Goal: Task Accomplishment & Management: Use online tool/utility

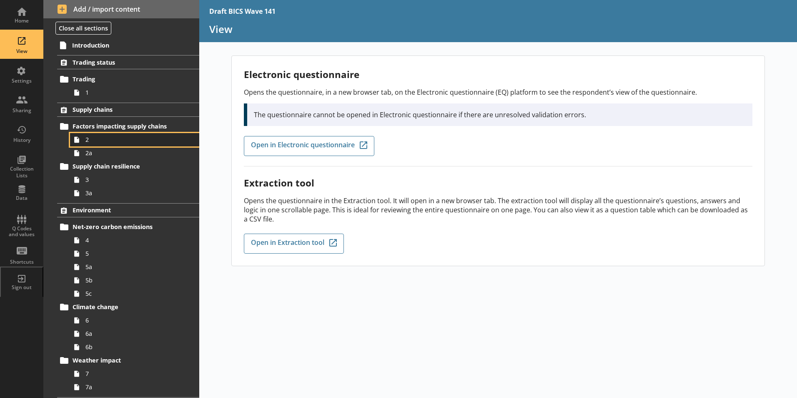
click at [89, 137] on span "2" at bounding box center [131, 139] width 93 height 8
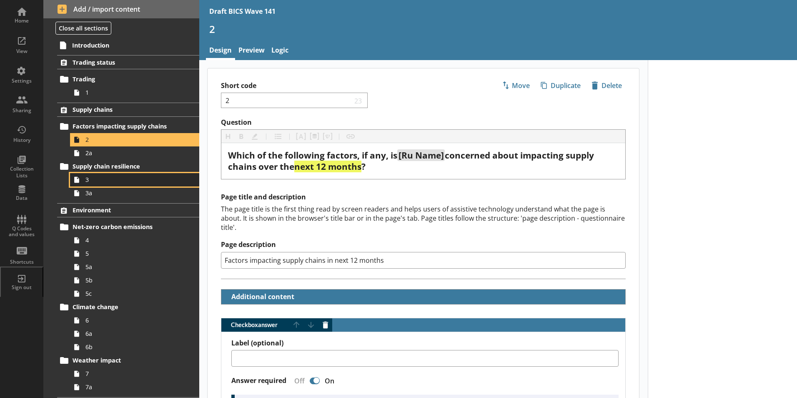
click at [98, 180] on span "3" at bounding box center [131, 179] width 93 height 8
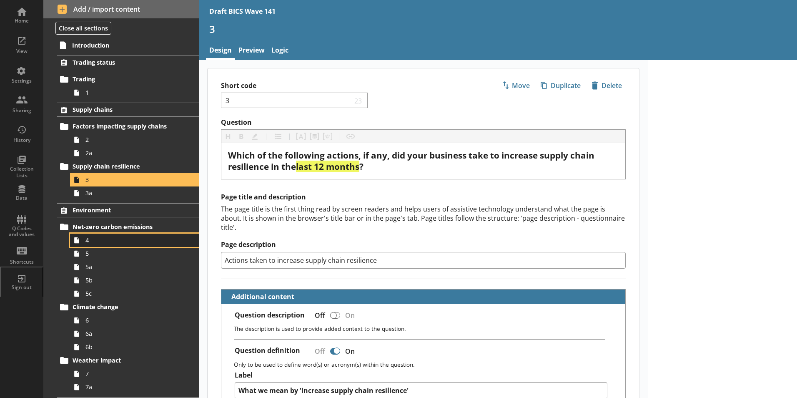
click at [90, 237] on span "4" at bounding box center [131, 240] width 93 height 8
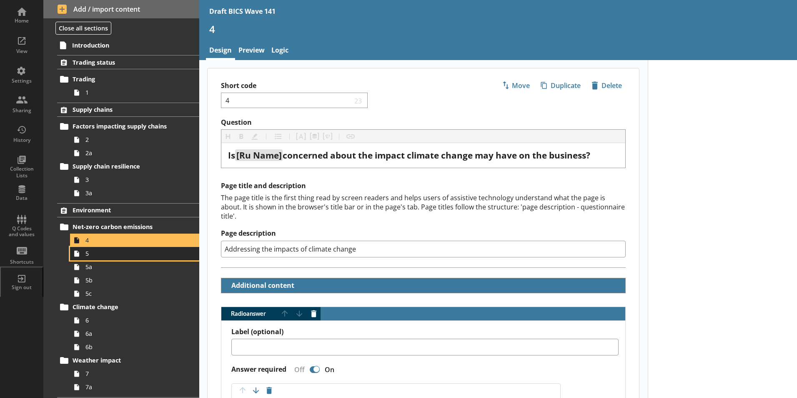
click at [83, 255] on link "5" at bounding box center [134, 253] width 129 height 13
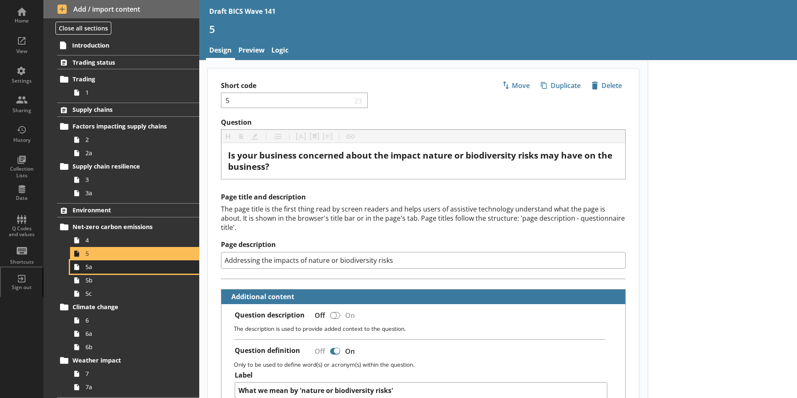
click at [86, 269] on span "5a" at bounding box center [131, 267] width 93 height 8
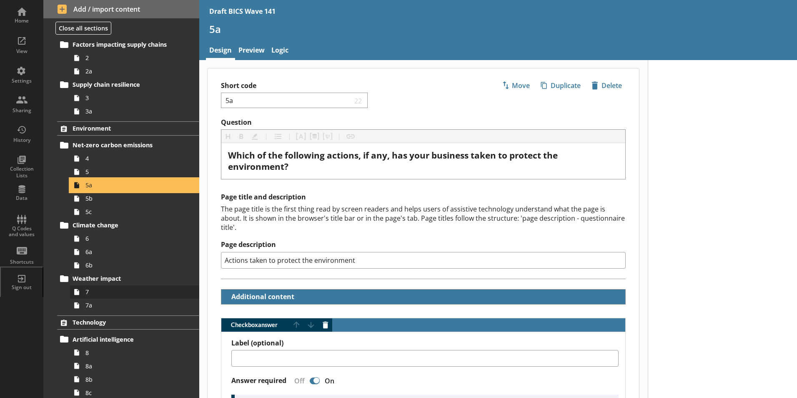
scroll to position [83, 0]
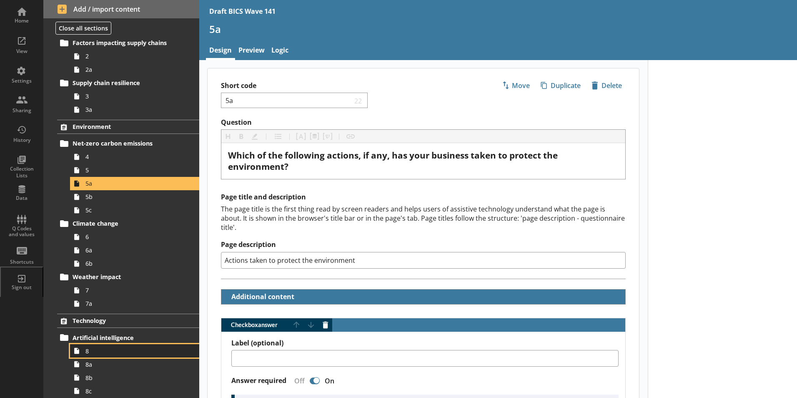
click at [87, 351] on span "8" at bounding box center [131, 351] width 93 height 8
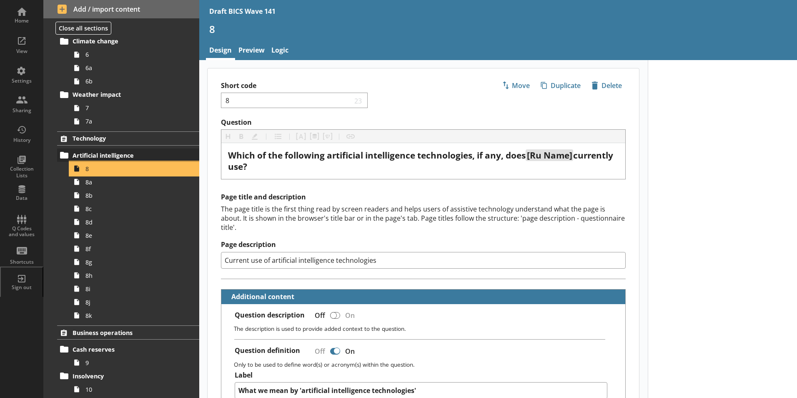
scroll to position [333, 0]
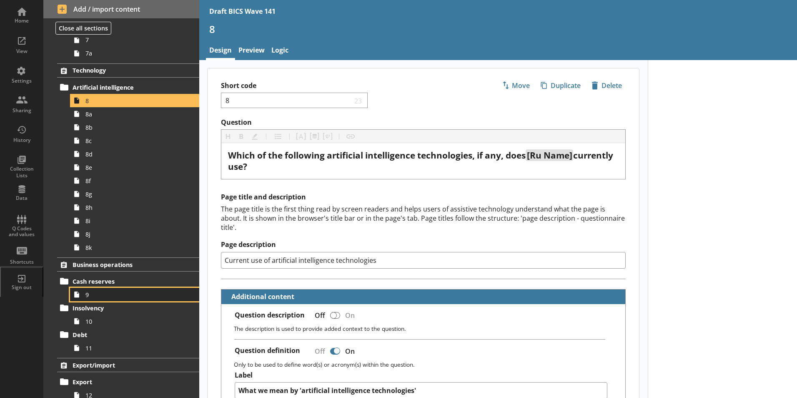
click at [81, 297] on icon at bounding box center [76, 294] width 13 height 13
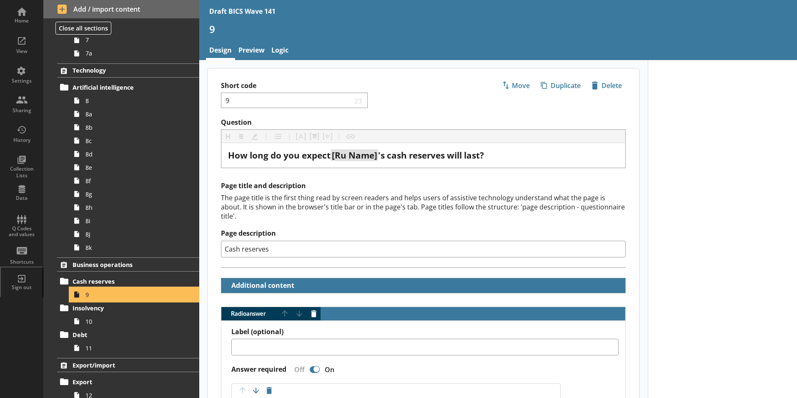
click at [80, 297] on icon at bounding box center [76, 294] width 13 height 13
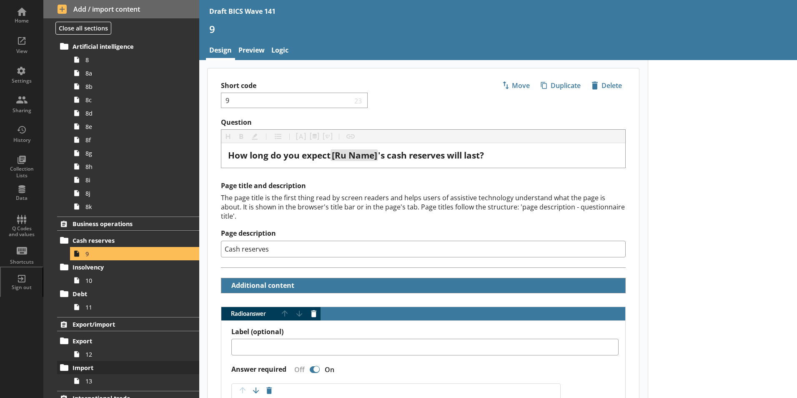
scroll to position [417, 0]
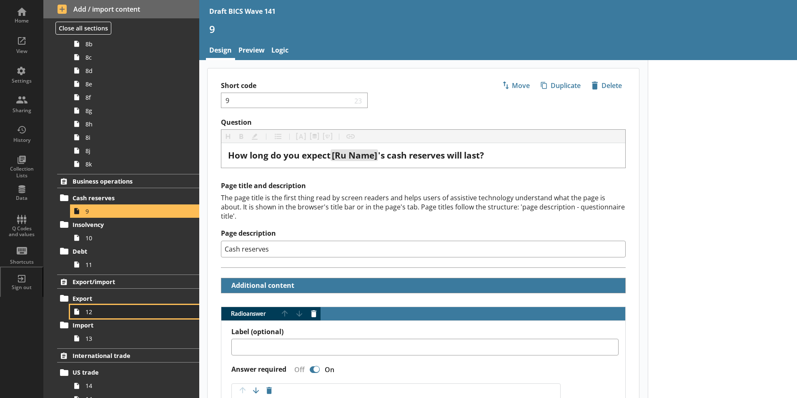
click at [91, 309] on span "12" at bounding box center [131, 312] width 93 height 8
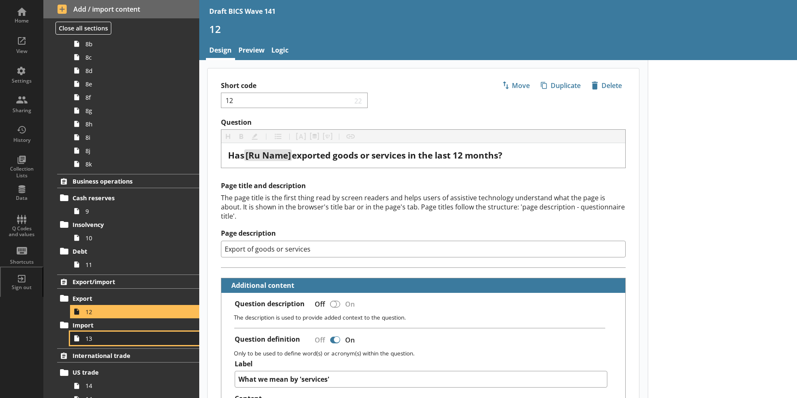
click at [90, 341] on span "13" at bounding box center [131, 338] width 93 height 8
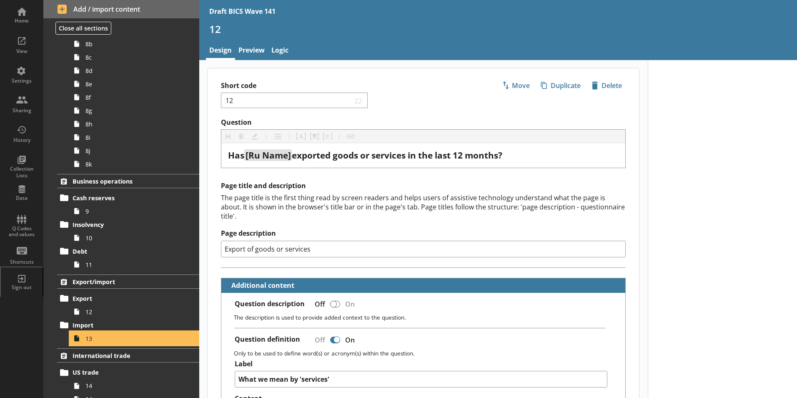
click at [90, 340] on span "13" at bounding box center [131, 338] width 93 height 8
click at [90, 338] on span "13" at bounding box center [131, 338] width 93 height 8
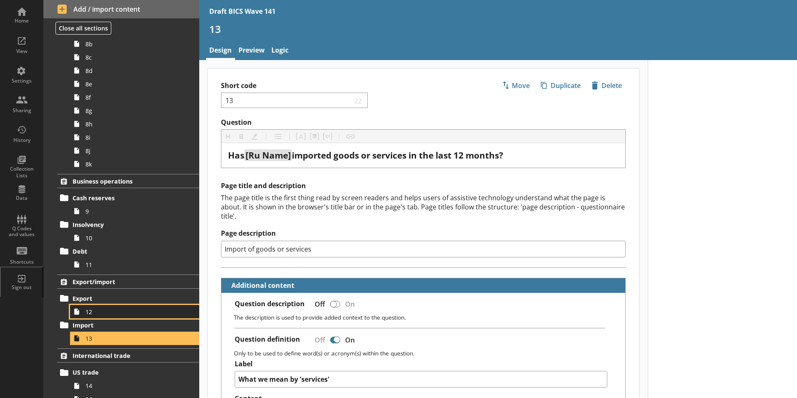
click at [89, 313] on span "12" at bounding box center [131, 312] width 93 height 8
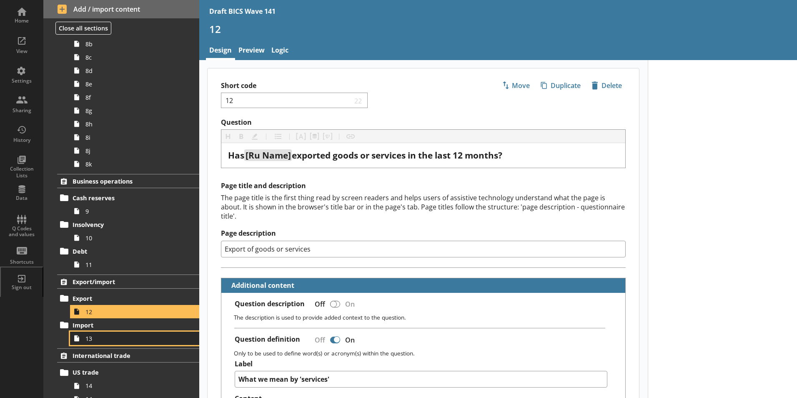
click at [85, 339] on link "13" at bounding box center [134, 337] width 129 height 13
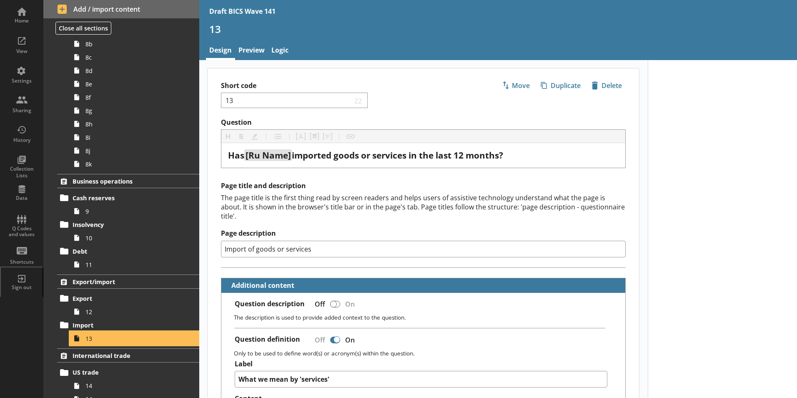
type textarea "x"
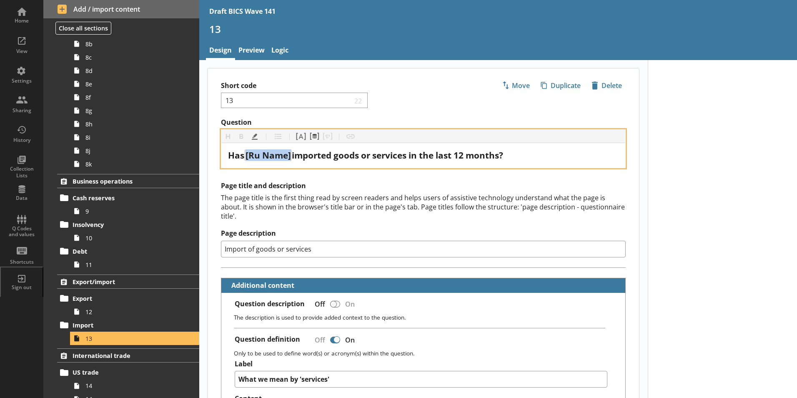
drag, startPoint x: 248, startPoint y: 155, endPoint x: 293, endPoint y: 159, distance: 45.6
click at [292, 159] on span "[Ru Name]" at bounding box center [268, 155] width 48 height 12
click at [268, 155] on span "Has yourbusiness imported goods or services in the last 12 months?" at bounding box center [372, 155] width 289 height 12
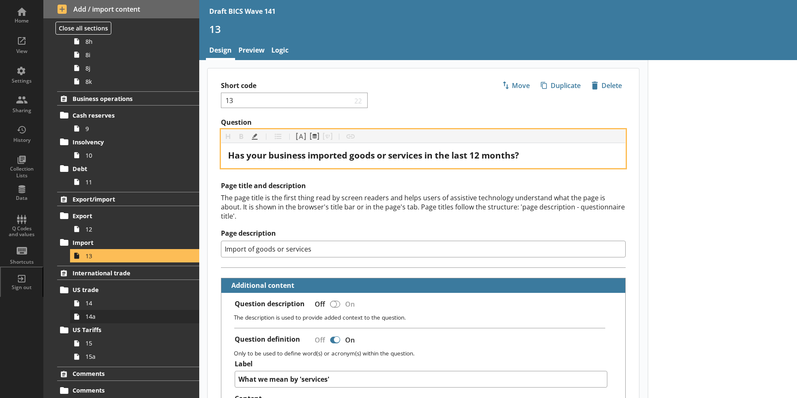
scroll to position [500, 0]
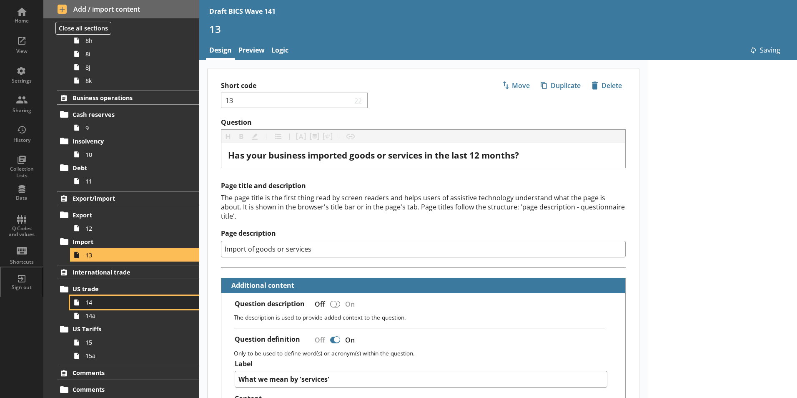
click at [89, 303] on span "14" at bounding box center [131, 302] width 93 height 8
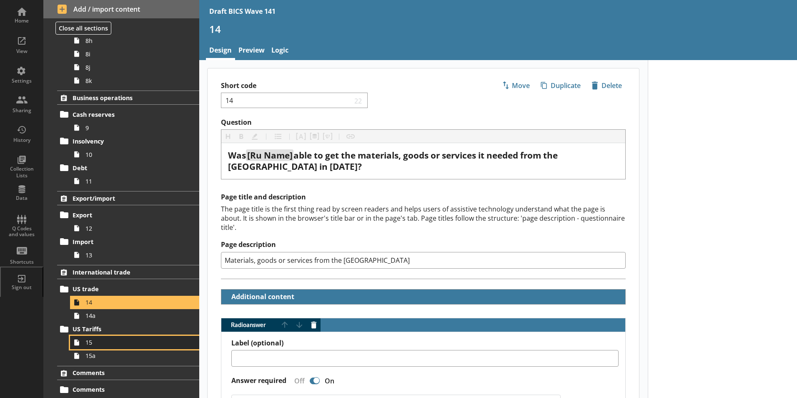
click at [88, 341] on span "15" at bounding box center [131, 342] width 93 height 8
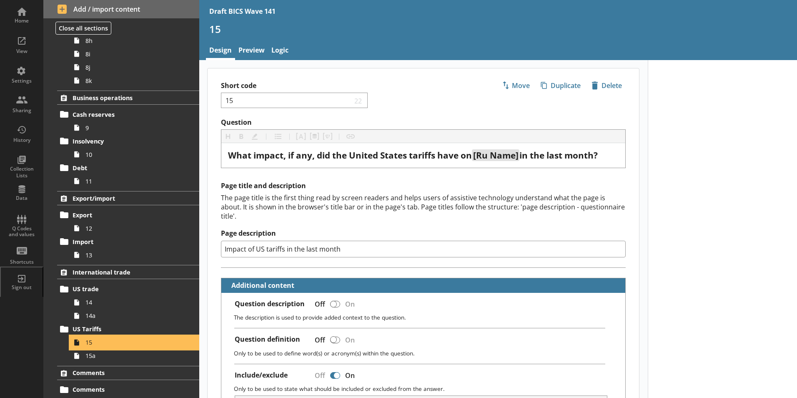
type textarea "x"
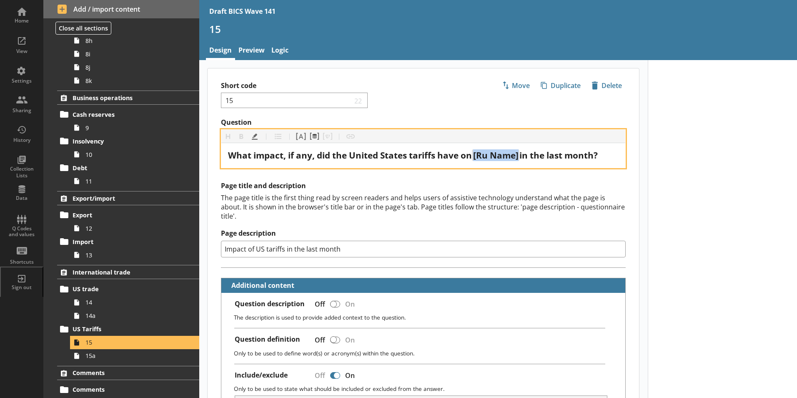
drag, startPoint x: 478, startPoint y: 155, endPoint x: 520, endPoint y: 158, distance: 43.0
click at [518, 158] on span "[Ru Name]" at bounding box center [495, 155] width 45 height 12
click at [523, 156] on span "in the last month?" at bounding box center [558, 155] width 78 height 12
drag, startPoint x: 523, startPoint y: 156, endPoint x: 478, endPoint y: 151, distance: 45.6
click at [478, 151] on div "What impact, if any, did the United States tariffs have on [Ru Name] in the las…" at bounding box center [423, 155] width 390 height 11
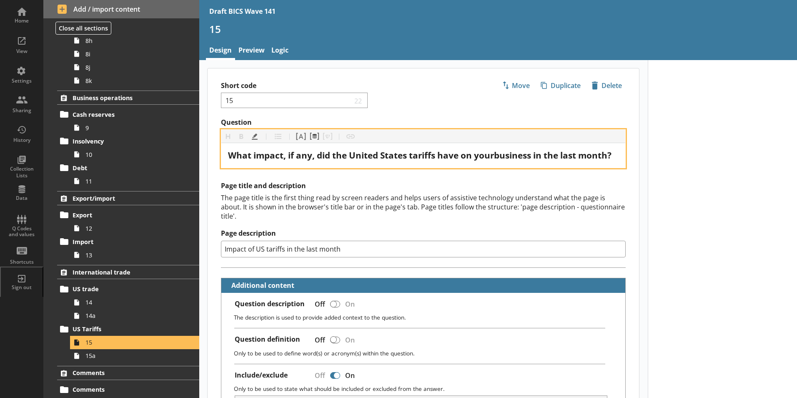
click at [497, 154] on span "What impact, if any, did the United States tariffs have on yourbusiness in the …" at bounding box center [419, 155] width 383 height 12
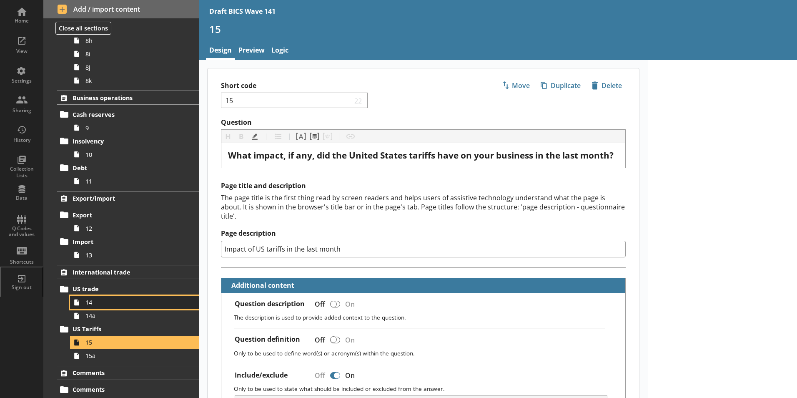
click at [92, 306] on link "14" at bounding box center [134, 301] width 129 height 13
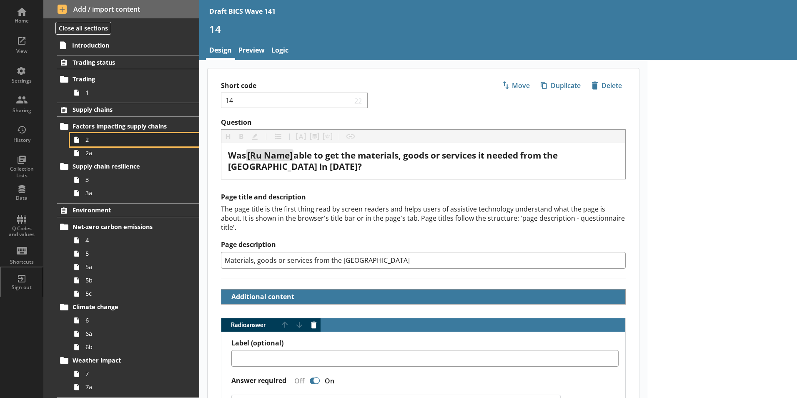
click at [93, 138] on span "2" at bounding box center [131, 139] width 93 height 8
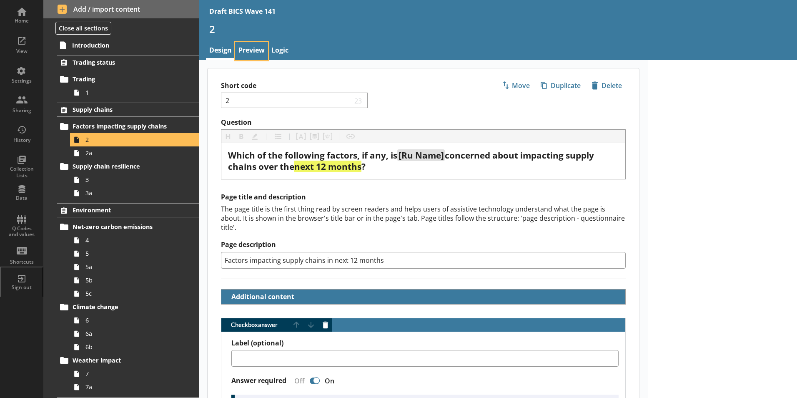
click at [249, 48] on link "Preview" at bounding box center [251, 51] width 33 height 18
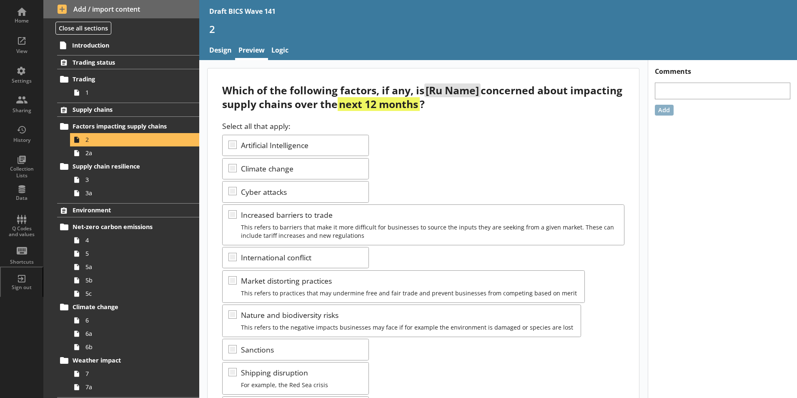
scroll to position [83, 0]
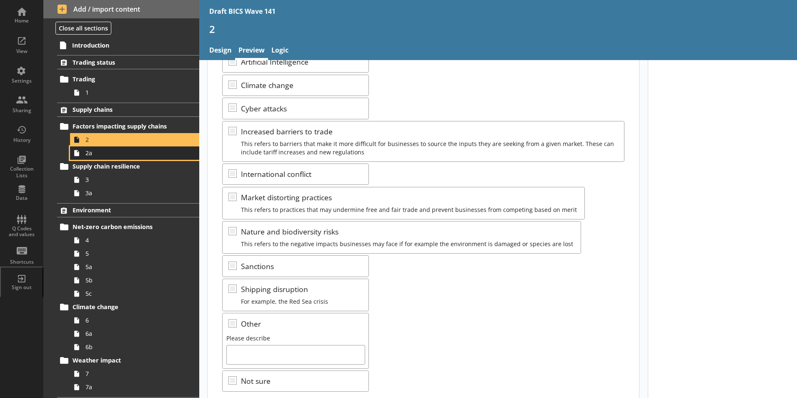
click at [100, 155] on span "2a" at bounding box center [131, 153] width 93 height 8
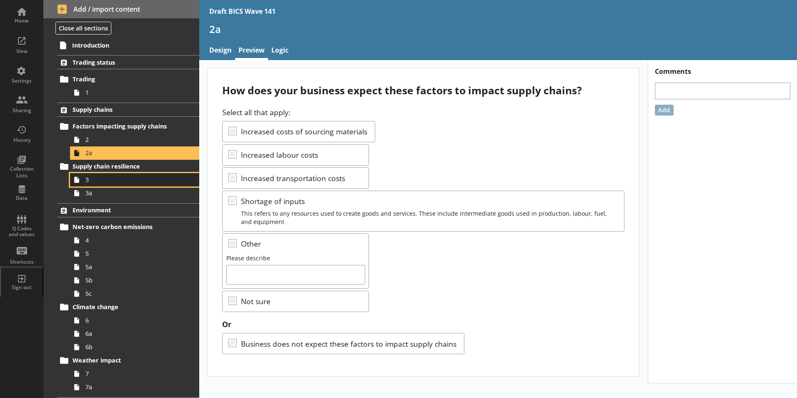
click at [84, 182] on link "3" at bounding box center [134, 179] width 129 height 13
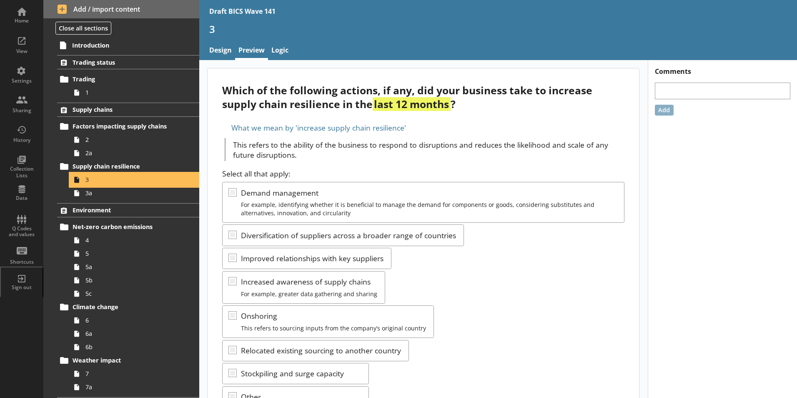
scroll to position [42, 0]
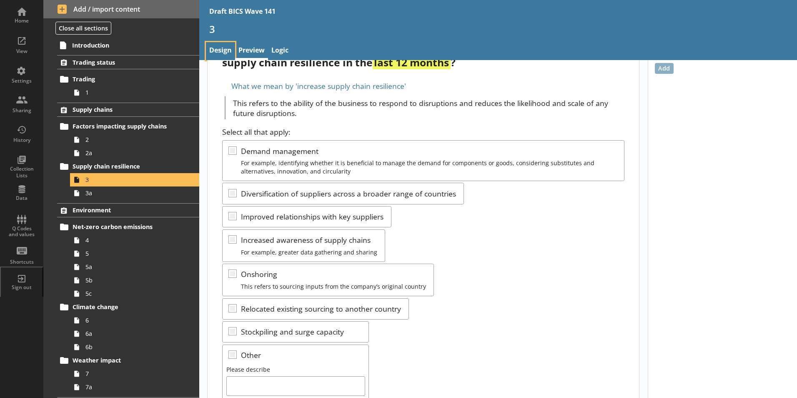
click at [216, 48] on link "Design" at bounding box center [220, 51] width 29 height 18
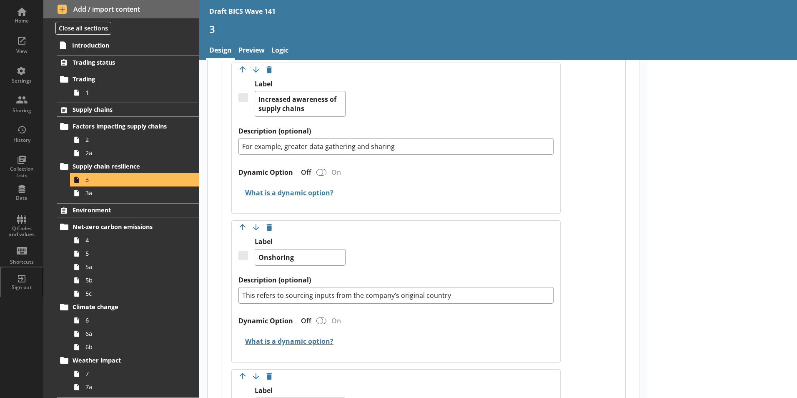
scroll to position [1208, 0]
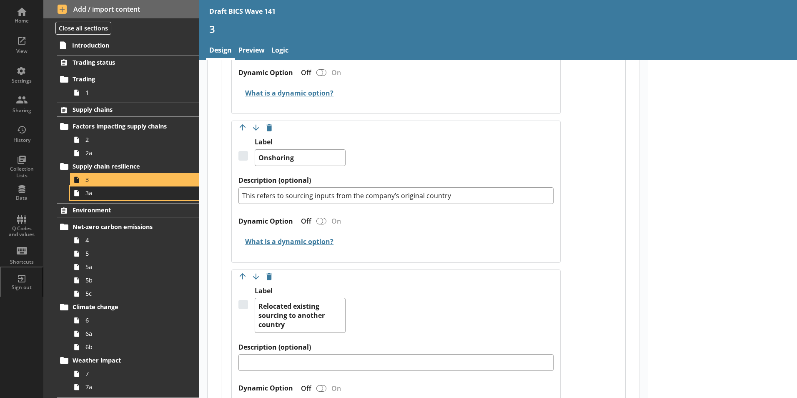
click at [85, 196] on link "3a" at bounding box center [134, 192] width 129 height 13
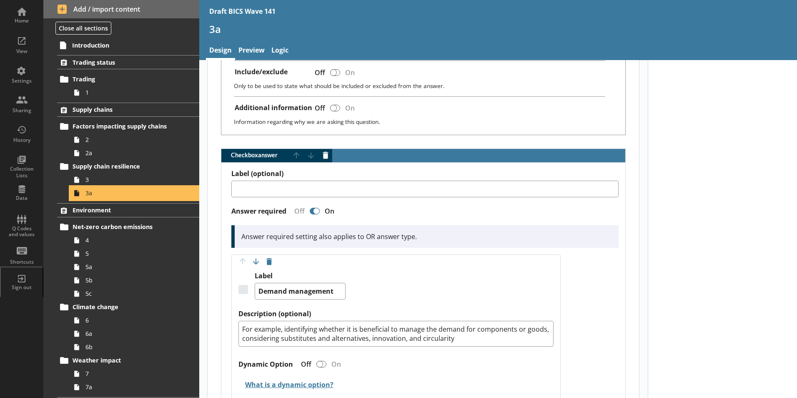
scroll to position [583, 0]
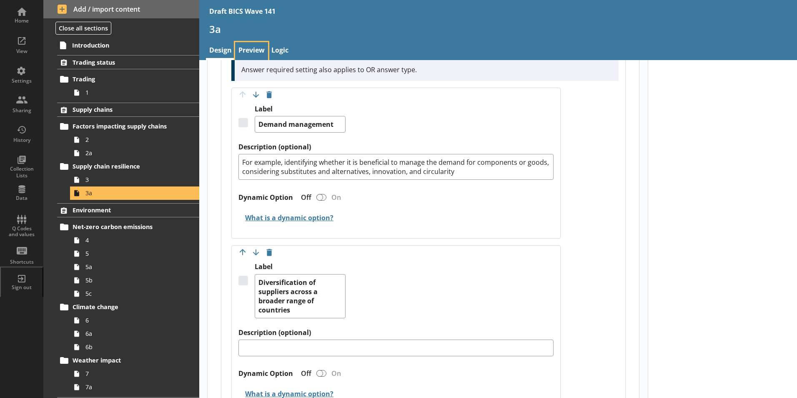
click at [249, 53] on link "Preview" at bounding box center [251, 51] width 33 height 18
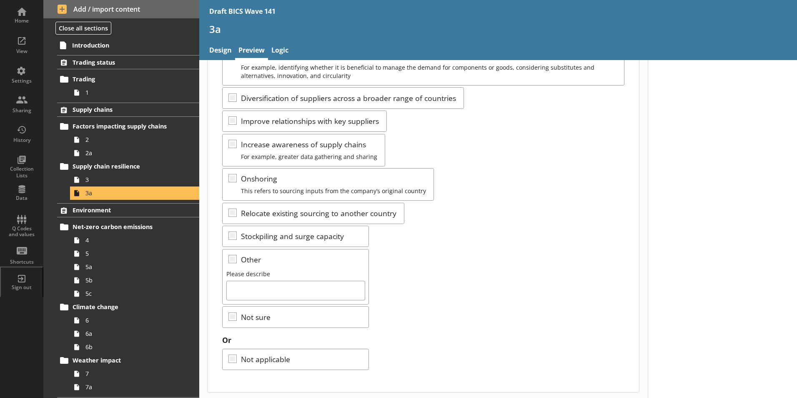
scroll to position [138, 0]
click at [86, 238] on span "4" at bounding box center [131, 240] width 93 height 8
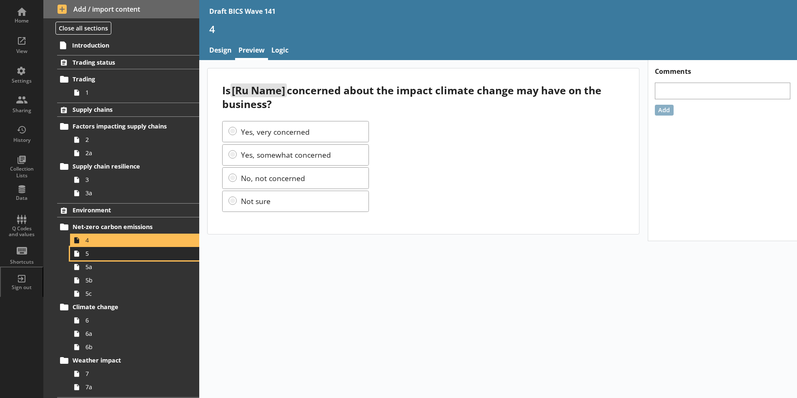
click at [90, 257] on span "5" at bounding box center [131, 253] width 93 height 8
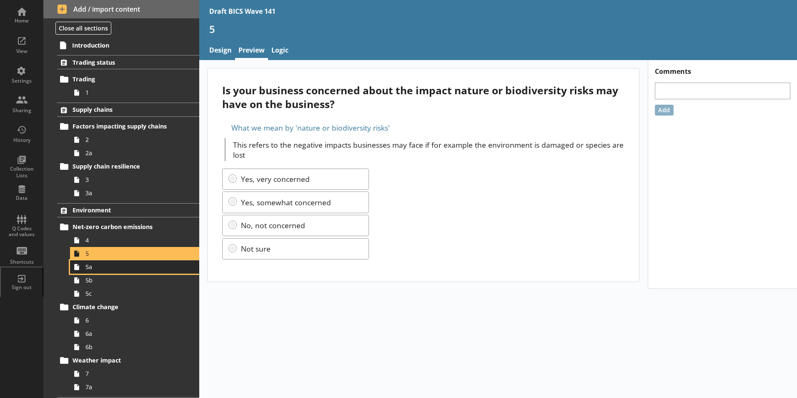
click at [92, 273] on link "5a" at bounding box center [134, 266] width 129 height 13
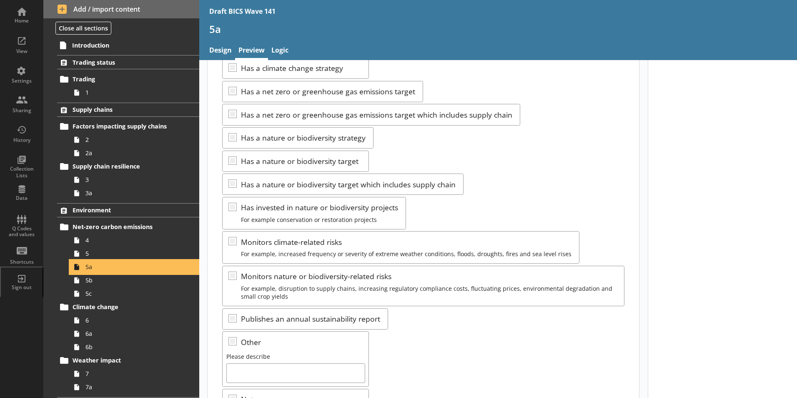
scroll to position [83, 0]
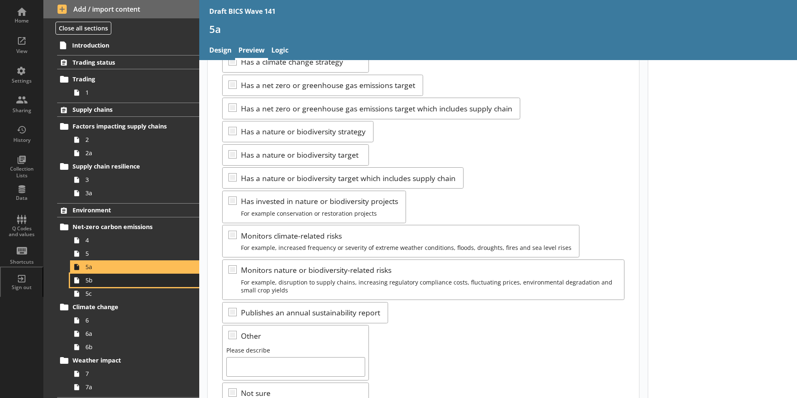
click at [89, 283] on span "5b" at bounding box center [131, 280] width 93 height 8
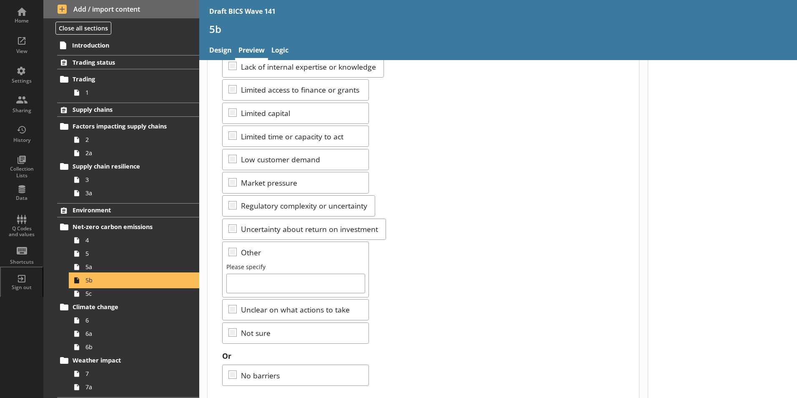
scroll to position [142, 0]
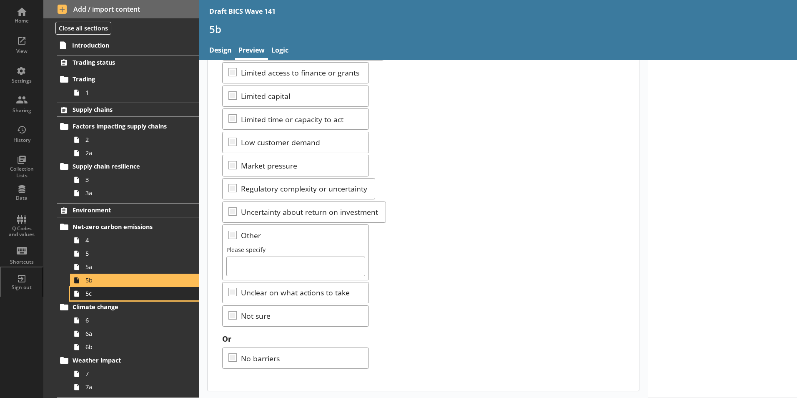
click at [91, 294] on span "5c" at bounding box center [131, 293] width 93 height 8
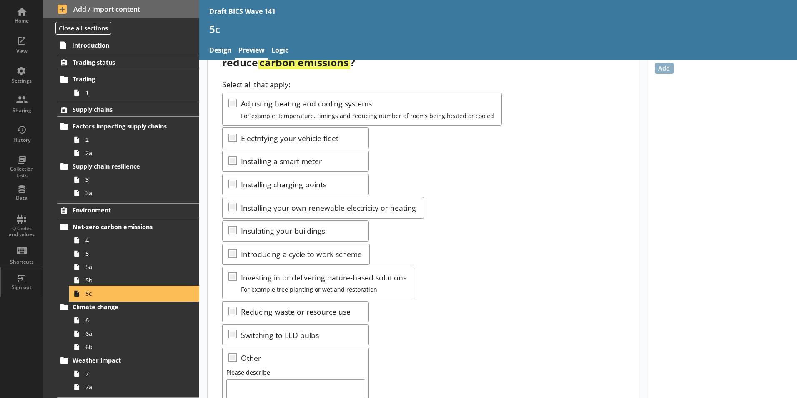
scroll to position [83, 0]
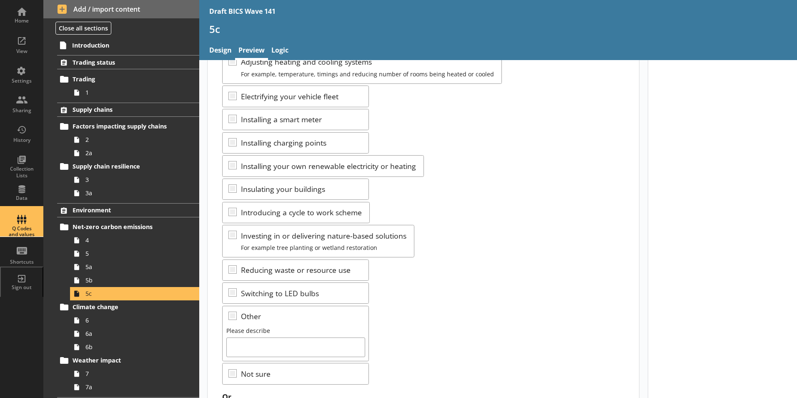
click at [19, 228] on div "Q Codes and values" at bounding box center [21, 231] width 29 height 12
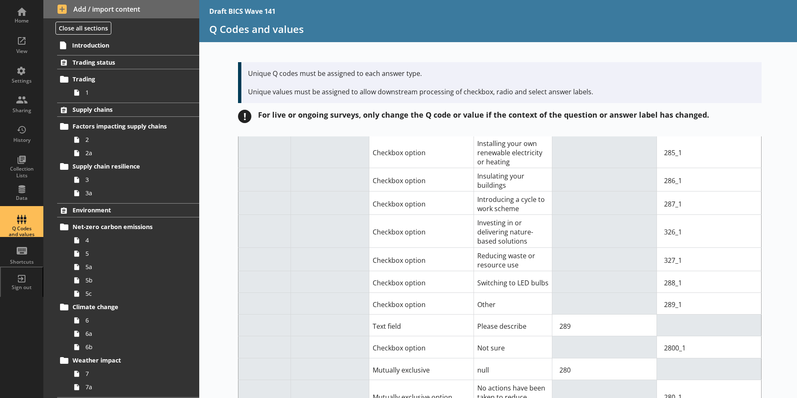
scroll to position [2917, 0]
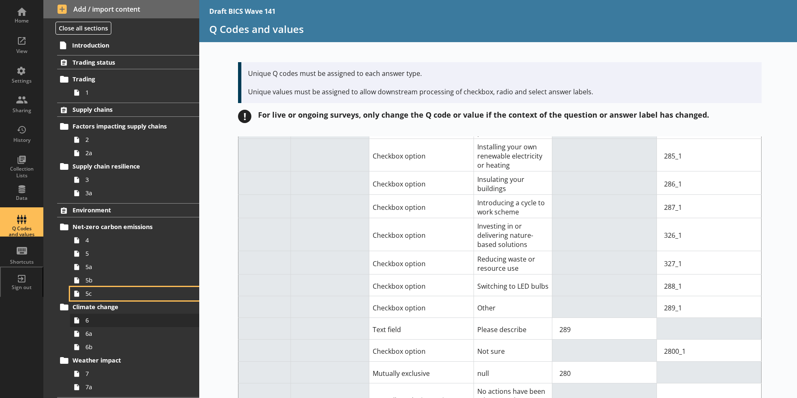
drag, startPoint x: 89, startPoint y: 297, endPoint x: 93, endPoint y: 323, distance: 26.1
click at [89, 297] on span "5c" at bounding box center [131, 293] width 93 height 8
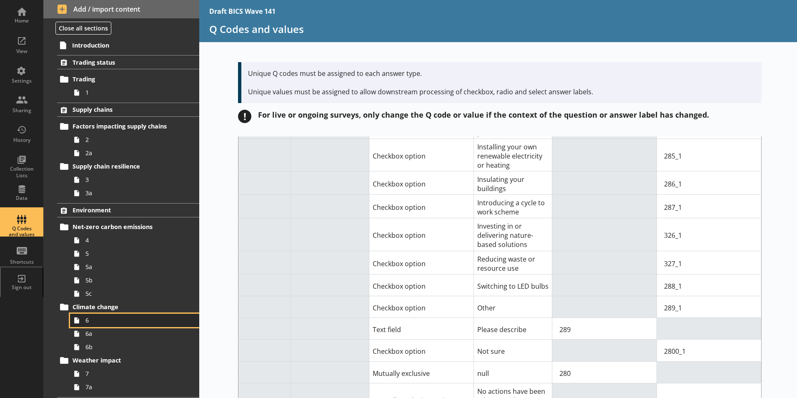
click at [88, 326] on link "6" at bounding box center [134, 319] width 129 height 13
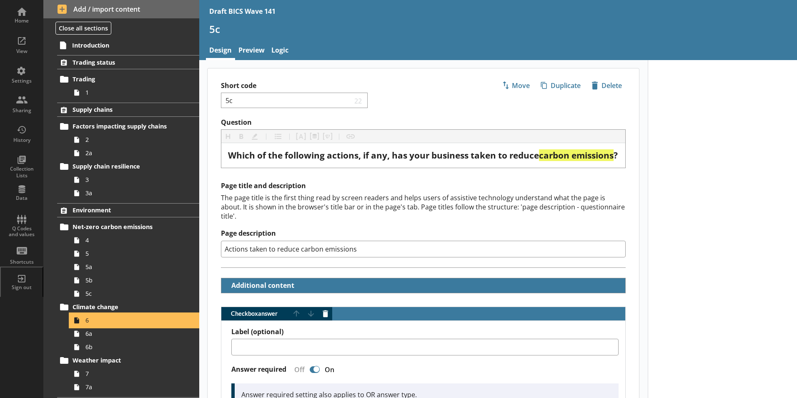
type textarea "x"
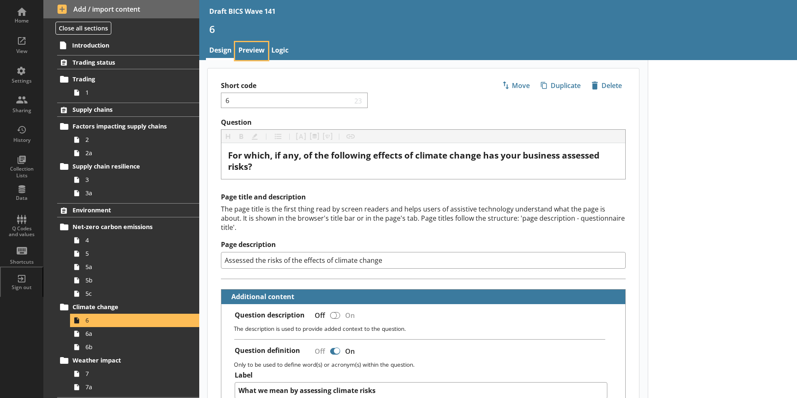
click at [259, 50] on link "Preview" at bounding box center [251, 51] width 33 height 18
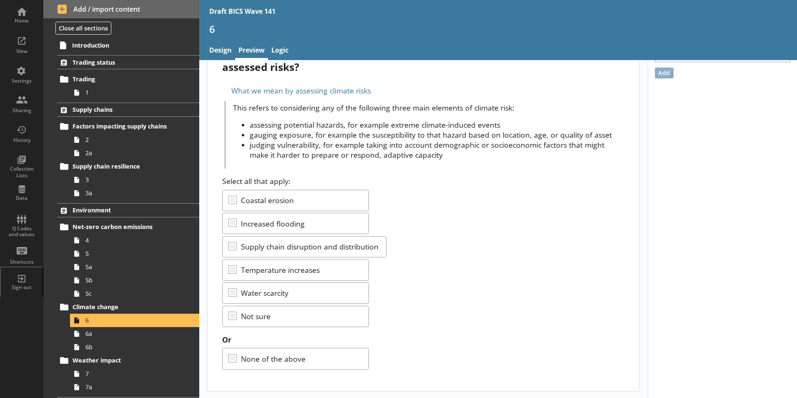
scroll to position [38, 0]
click at [84, 337] on link "6a" at bounding box center [134, 333] width 129 height 13
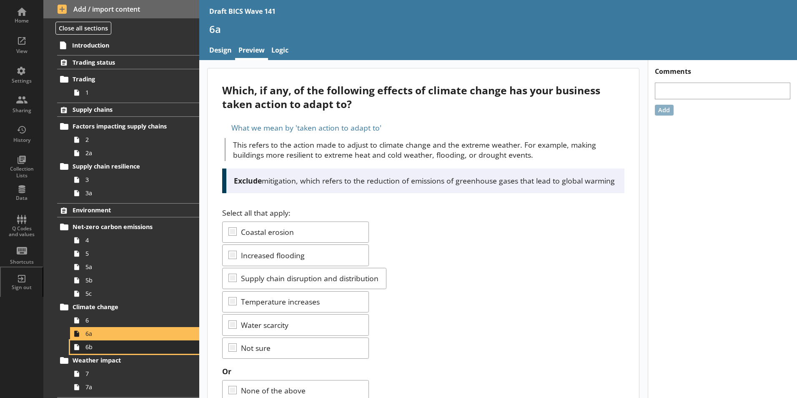
click at [88, 351] on link "6b" at bounding box center [134, 346] width 129 height 13
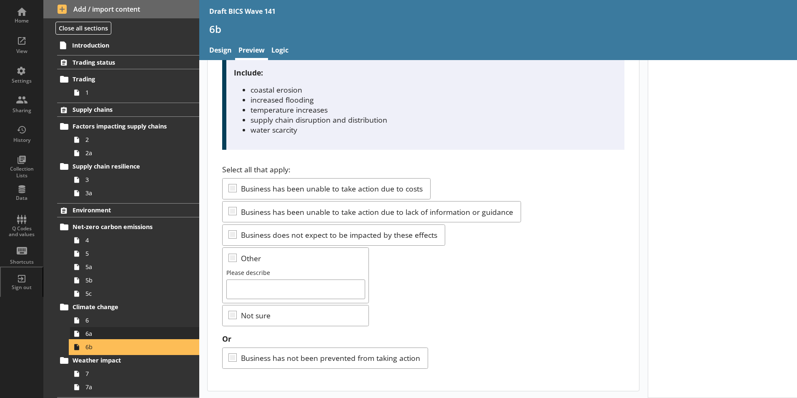
scroll to position [83, 0]
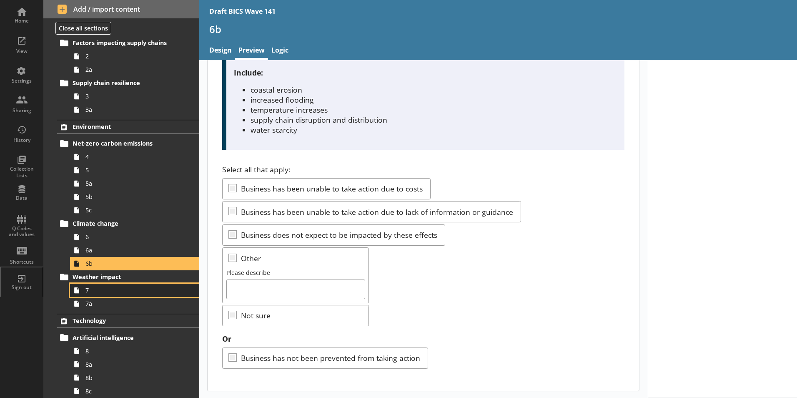
click at [93, 294] on link "7" at bounding box center [134, 289] width 129 height 13
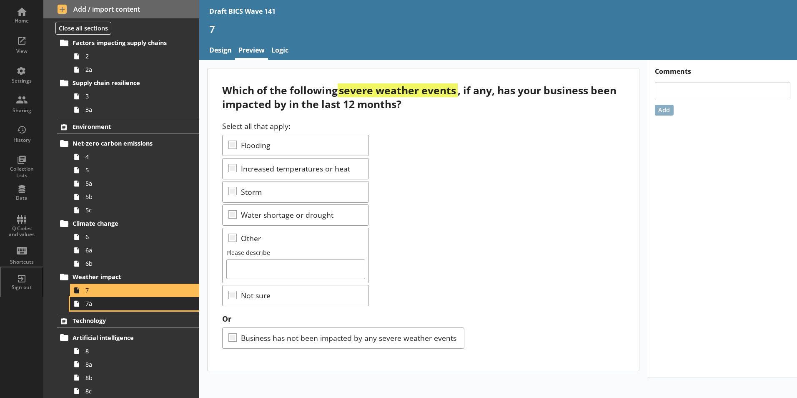
click at [93, 305] on span "7a" at bounding box center [131, 303] width 93 height 8
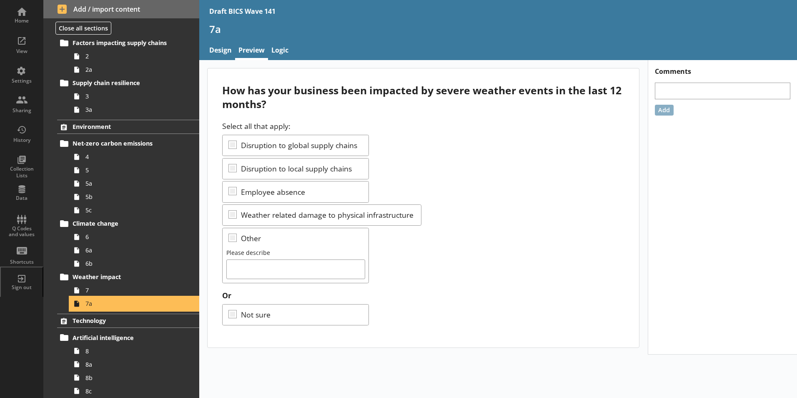
click at [93, 305] on span "7a" at bounding box center [131, 303] width 93 height 8
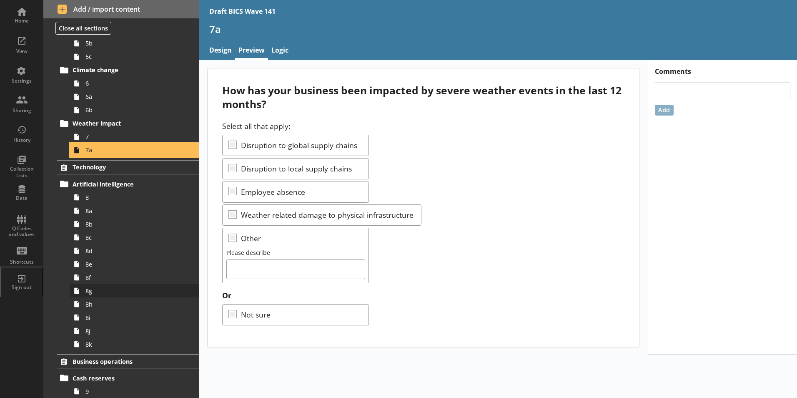
scroll to position [250, 0]
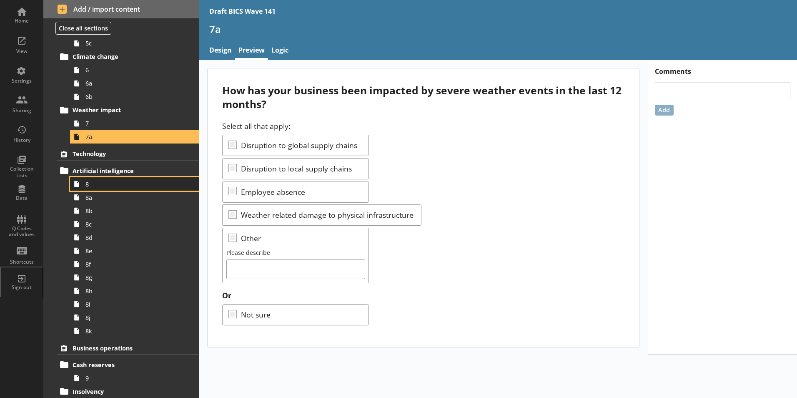
click at [94, 185] on span "8" at bounding box center [131, 184] width 93 height 8
